Goal: Navigation & Orientation: Find specific page/section

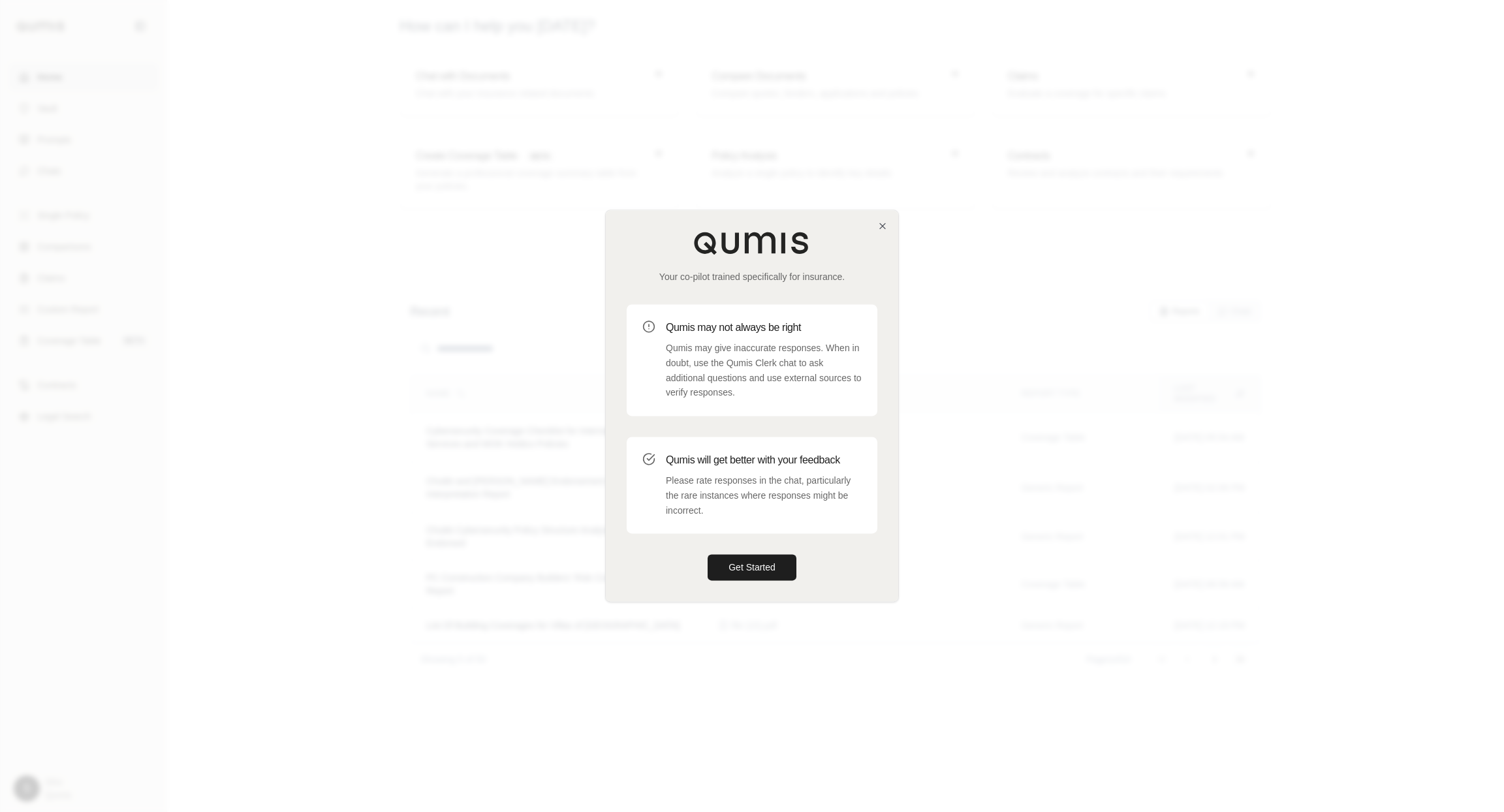
click at [888, 219] on div "Your co-pilot trained specifically for insurance. Qumis may not always be right…" at bounding box center [752, 406] width 292 height 391
click at [875, 231] on div "Your co-pilot trained specifically for insurance." at bounding box center [752, 257] width 251 height 52
click at [884, 226] on icon "button" at bounding box center [883, 226] width 11 height 11
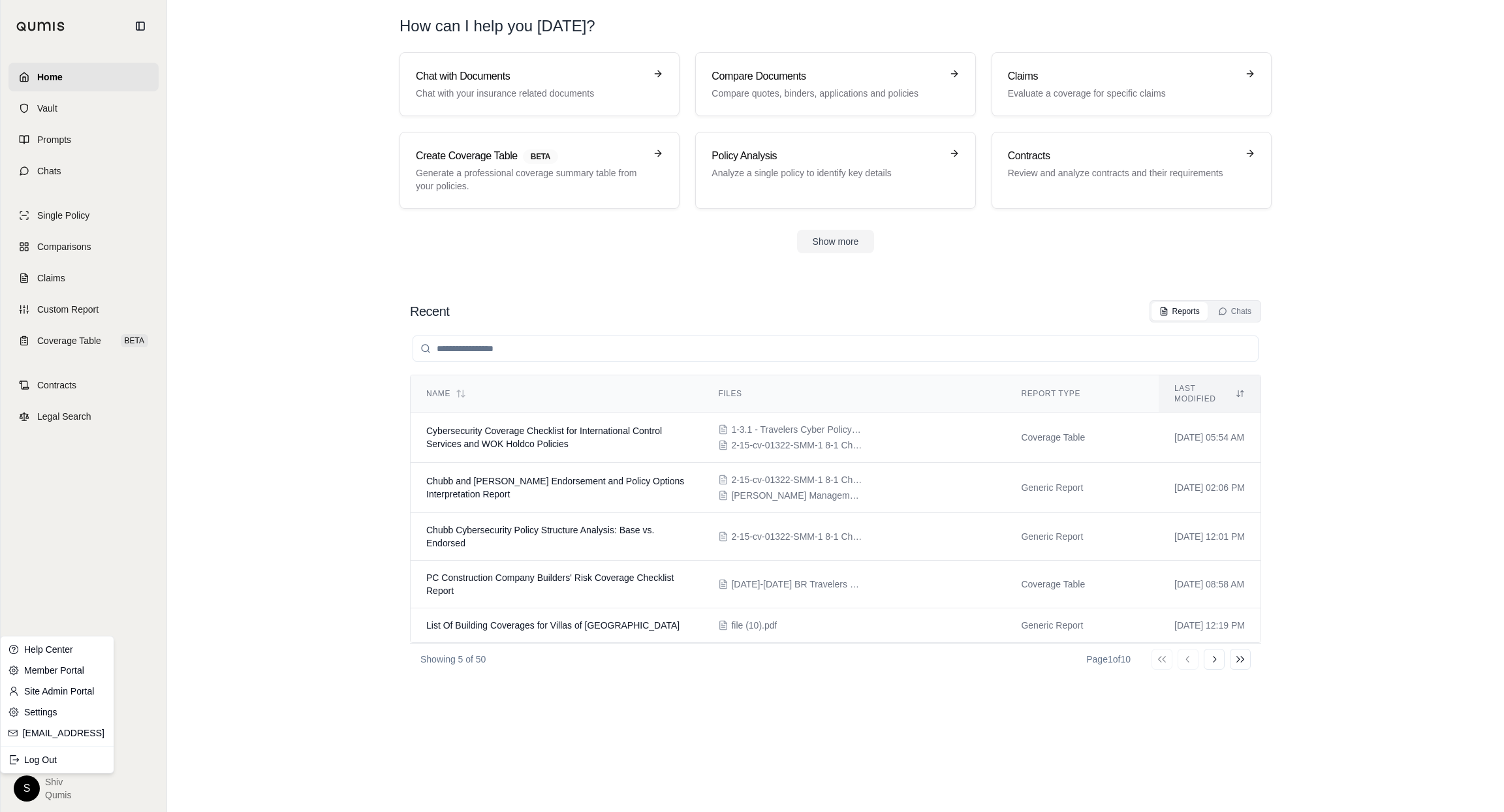
click at [33, 791] on html "Home Vault Prompts Chats Single Policy Comparisons Claims Custom Report Coverag…" at bounding box center [752, 406] width 1504 height 812
click at [67, 669] on link "Member Portal" at bounding box center [57, 670] width 107 height 21
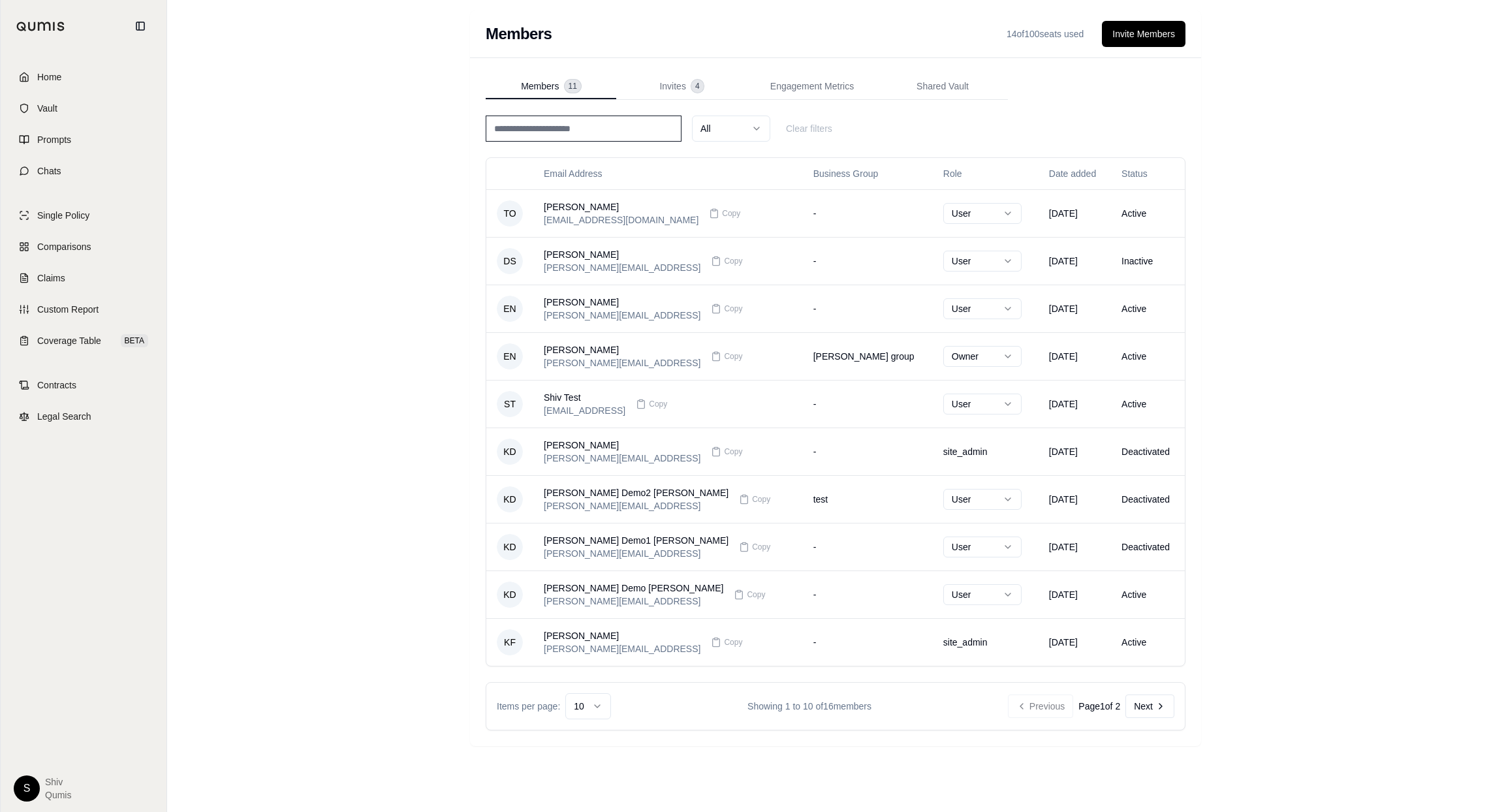
click at [26, 792] on html "Home Vault Prompts Chats Single Policy Comparisons Claims Custom Report Coverag…" at bounding box center [752, 406] width 1504 height 812
